Goal: Task Accomplishment & Management: Manage account settings

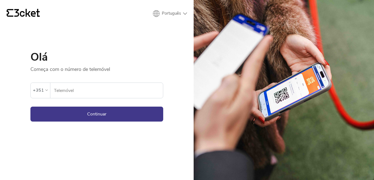
drag, startPoint x: 84, startPoint y: 89, endPoint x: 125, endPoint y: 96, distance: 41.8
click at [84, 89] on input "Telemóvel" at bounding box center [108, 90] width 109 height 15
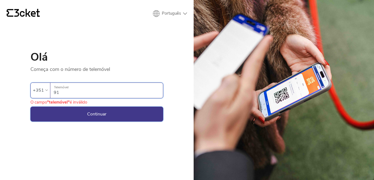
type input "916045368"
click at [115, 115] on button "Continuar" at bounding box center [96, 114] width 133 height 15
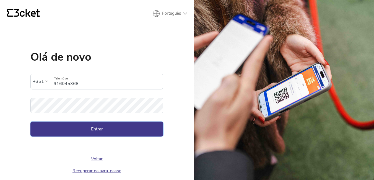
click at [100, 123] on button "Entrar" at bounding box center [96, 128] width 133 height 15
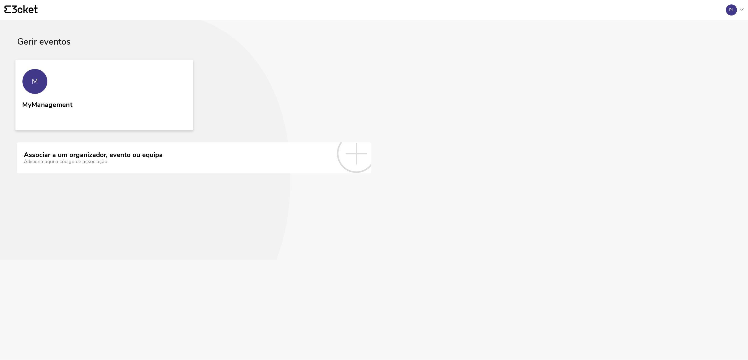
click at [45, 86] on div "M" at bounding box center [34, 81] width 25 height 25
